Goal: Task Accomplishment & Management: Complete application form

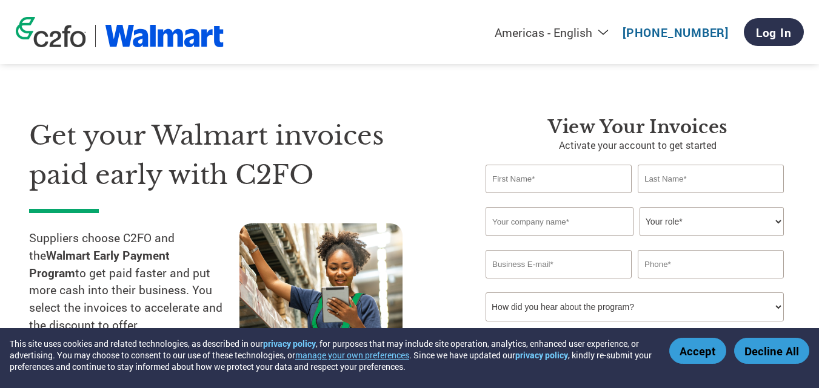
click at [554, 180] on input "text" at bounding box center [558, 179] width 146 height 28
type input "Grant"
type input "[PERSON_NAME]"
type input "Kenzzi Ltd"
type input "[EMAIL_ADDRESS][DOMAIN_NAME]"
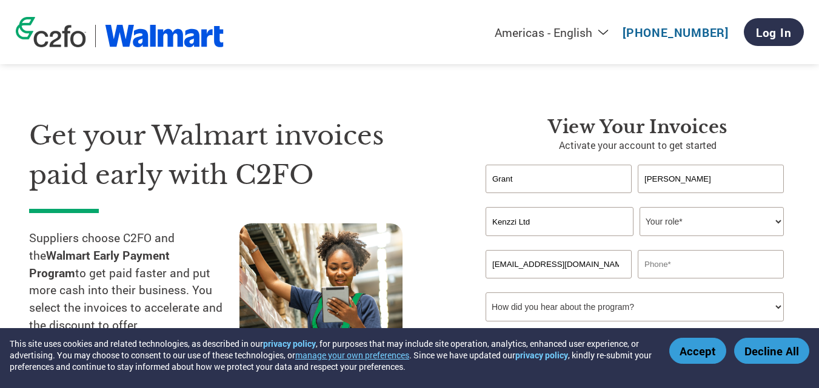
type input "021748712"
click at [718, 228] on select "Your role* CFO Controller Credit Manager Finance Director Treasurer CEO Preside…" at bounding box center [711, 221] width 144 height 29
select select "PRESIDENT"
click at [639, 207] on select "Your role* CFO Controller Credit Manager Finance Director Treasurer CEO Preside…" at bounding box center [711, 221] width 144 height 29
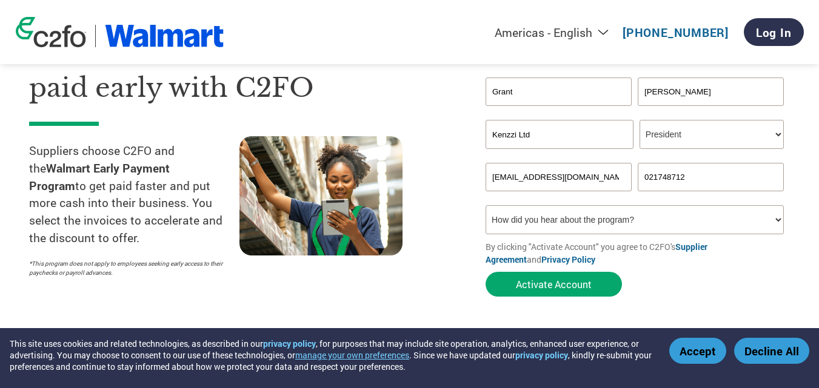
scroll to position [121, 0]
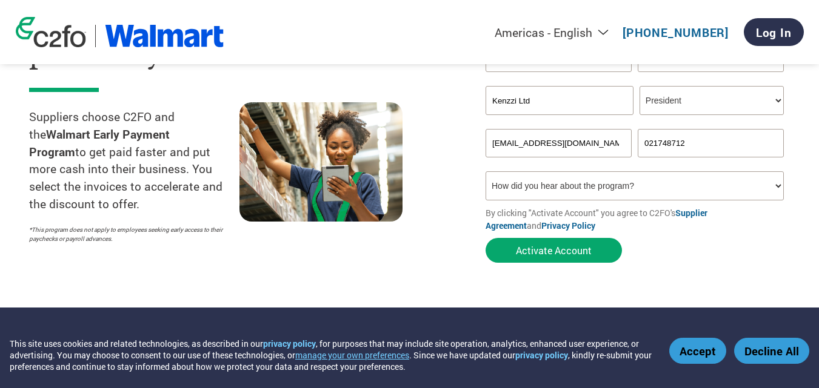
click at [765, 190] on select "How did you hear about the program? Received a letter Email Social Media Online…" at bounding box center [634, 185] width 298 height 29
select select "Online Search"
click at [485, 171] on select "How did you hear about the program? Received a letter Email Social Media Online…" at bounding box center [634, 185] width 298 height 29
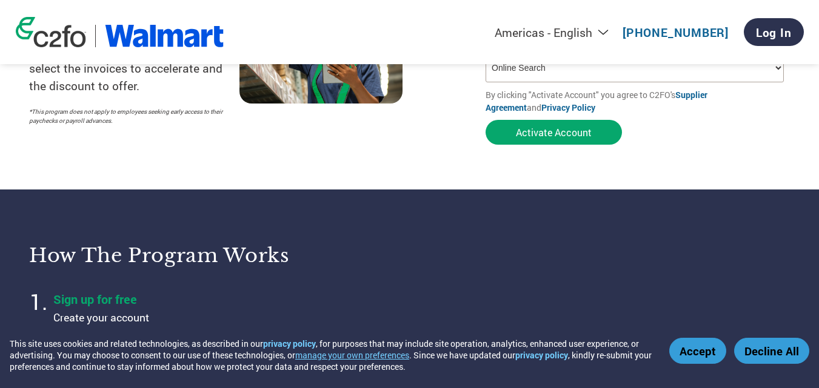
scroll to position [303, 0]
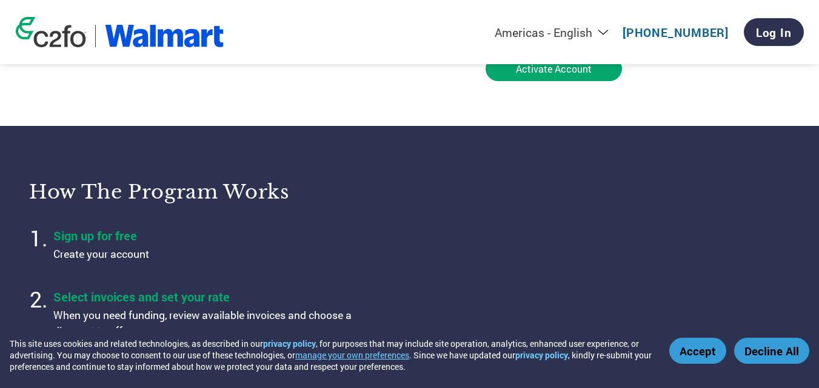
click at [690, 350] on button "Accept" at bounding box center [697, 351] width 57 height 26
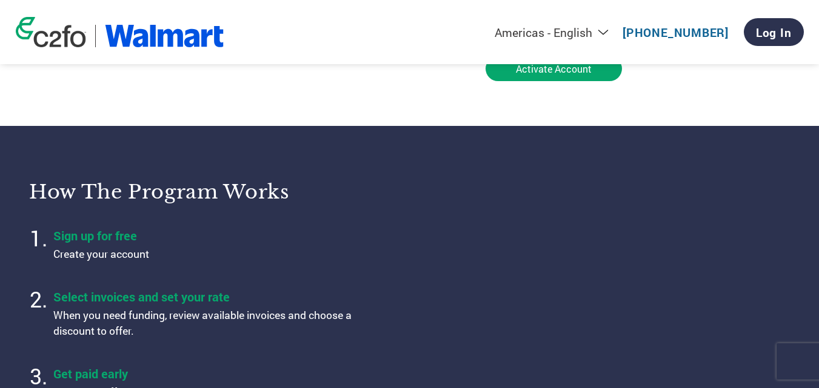
scroll to position [61, 0]
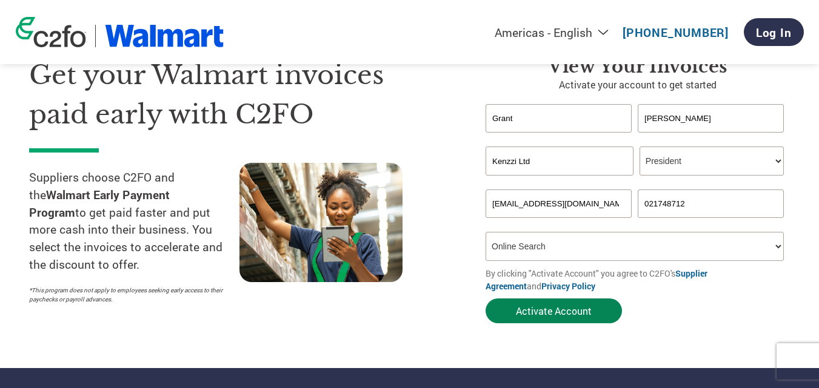
click at [548, 309] on button "Activate Account" at bounding box center [553, 311] width 136 height 25
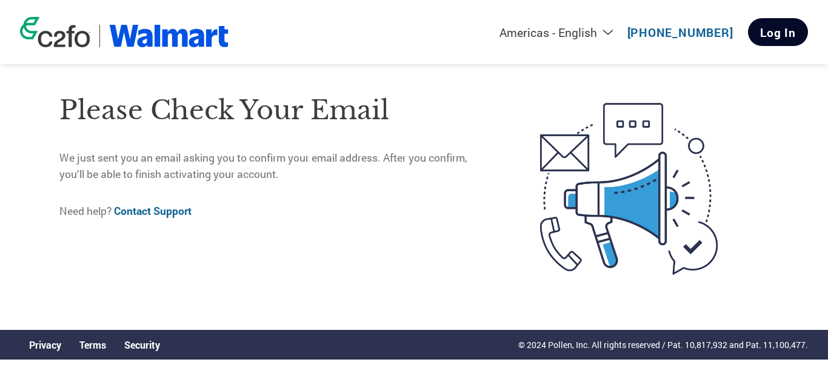
click at [765, 33] on link "Log In" at bounding box center [778, 32] width 60 height 28
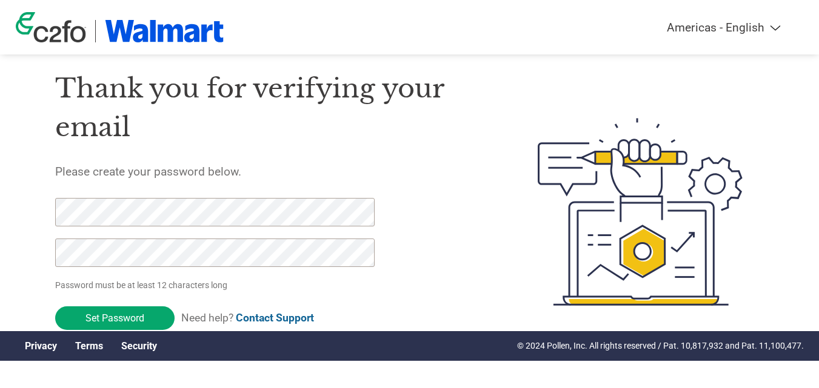
scroll to position [42, 0]
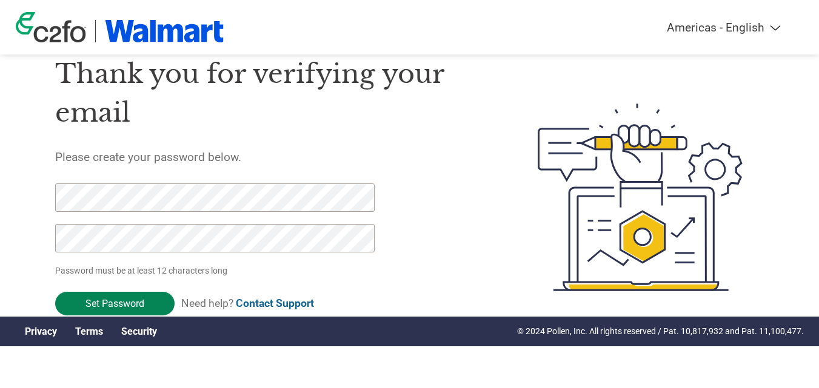
click at [114, 299] on input "Set Password" at bounding box center [114, 304] width 119 height 24
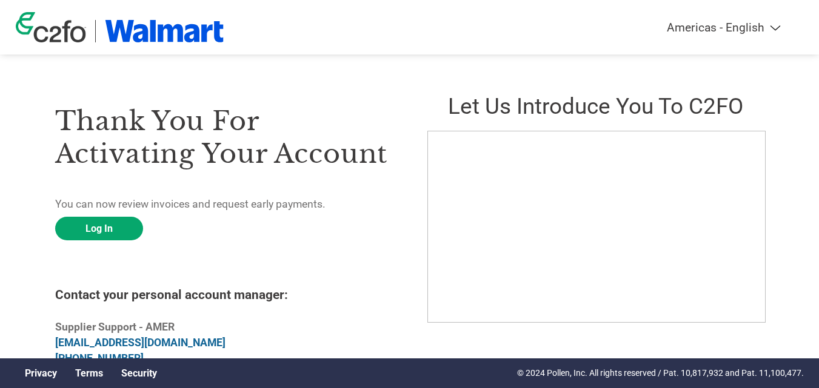
scroll to position [20, 0]
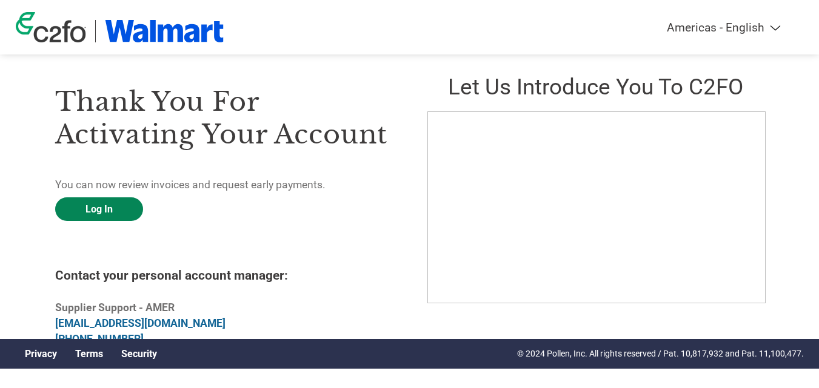
click at [107, 207] on link "Log In" at bounding box center [99, 210] width 88 height 24
click at [108, 208] on link "Log In" at bounding box center [99, 210] width 88 height 24
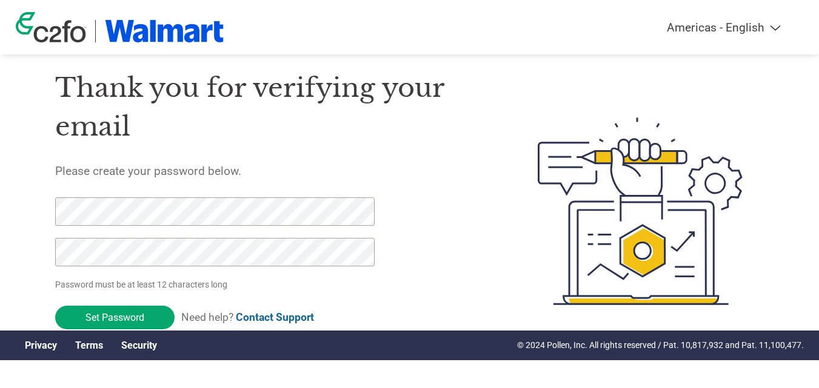
scroll to position [42, 0]
